Goal: Obtain resource: Download file/media

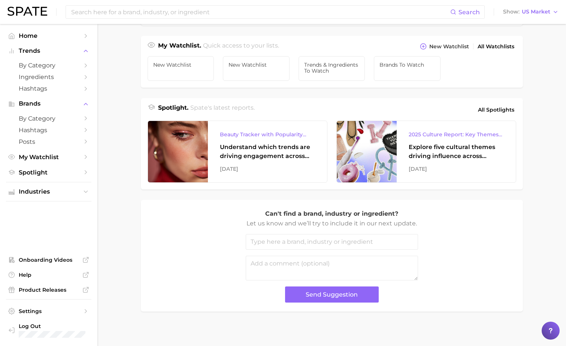
scroll to position [268, 0]
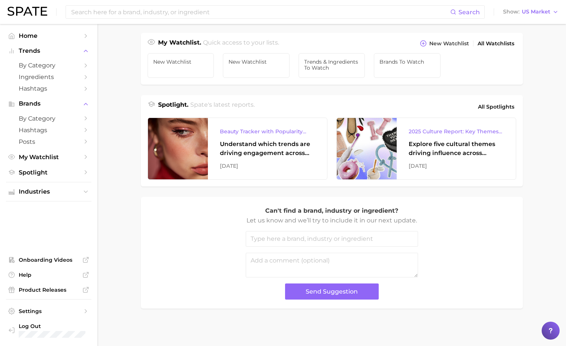
click at [156, 3] on div "Search Show US Market" at bounding box center [282, 12] width 551 height 24
drag, startPoint x: 156, startPoint y: 3, endPoint x: 147, endPoint y: 20, distance: 19.1
click at [147, 20] on div "Search Show US Market" at bounding box center [282, 12] width 551 height 24
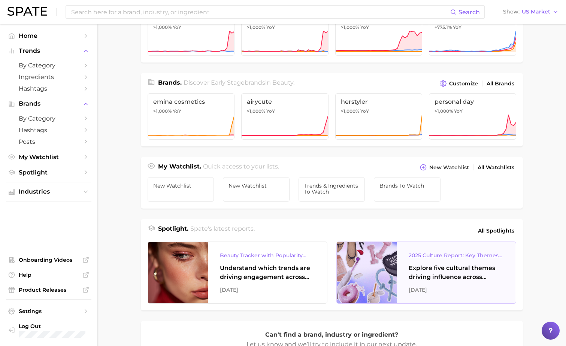
scroll to position [0, 0]
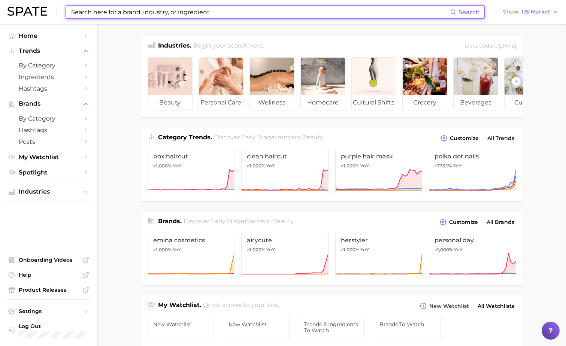
click at [256, 10] on input at bounding box center [260, 12] width 380 height 13
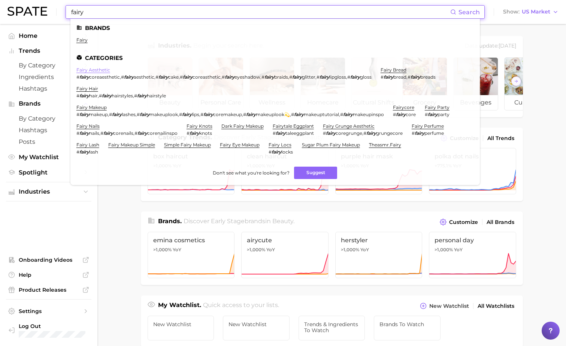
type input "fairy"
click at [95, 70] on link "fairy aesthetic" at bounding box center [93, 70] width 34 height 6
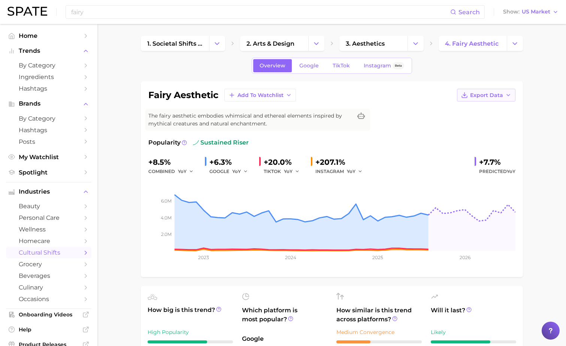
drag, startPoint x: 377, startPoint y: 175, endPoint x: 485, endPoint y: 94, distance: 135.5
click at [485, 94] on span "Export Data" at bounding box center [486, 95] width 33 height 6
click at [476, 108] on span "Time Series CSV" at bounding box center [468, 109] width 44 height 6
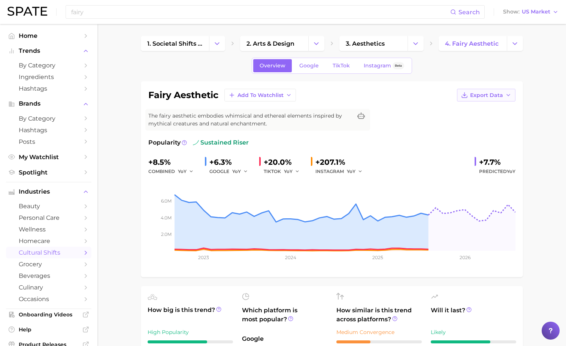
click at [485, 96] on span "Export Data" at bounding box center [486, 95] width 33 height 6
click at [477, 122] on span "Time Series Image" at bounding box center [471, 123] width 50 height 6
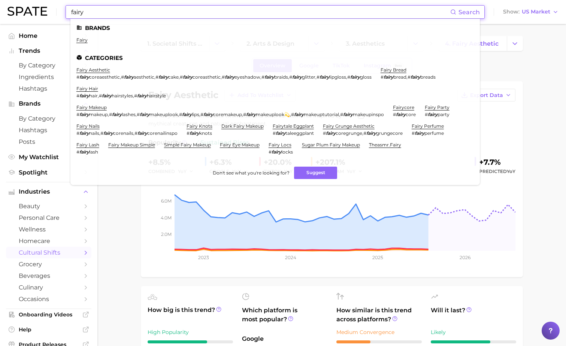
click at [205, 7] on input "fairy" at bounding box center [260, 12] width 380 height 13
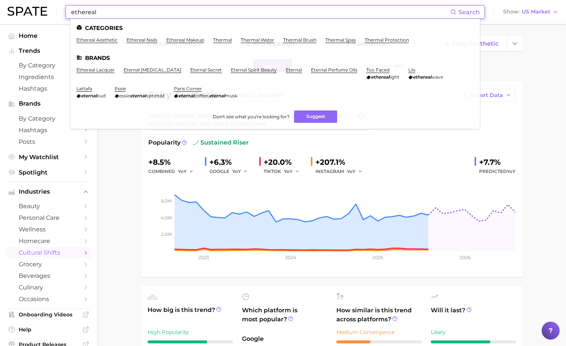
type input "ethereal"
